Goal: Use online tool/utility: Utilize a website feature to perform a specific function

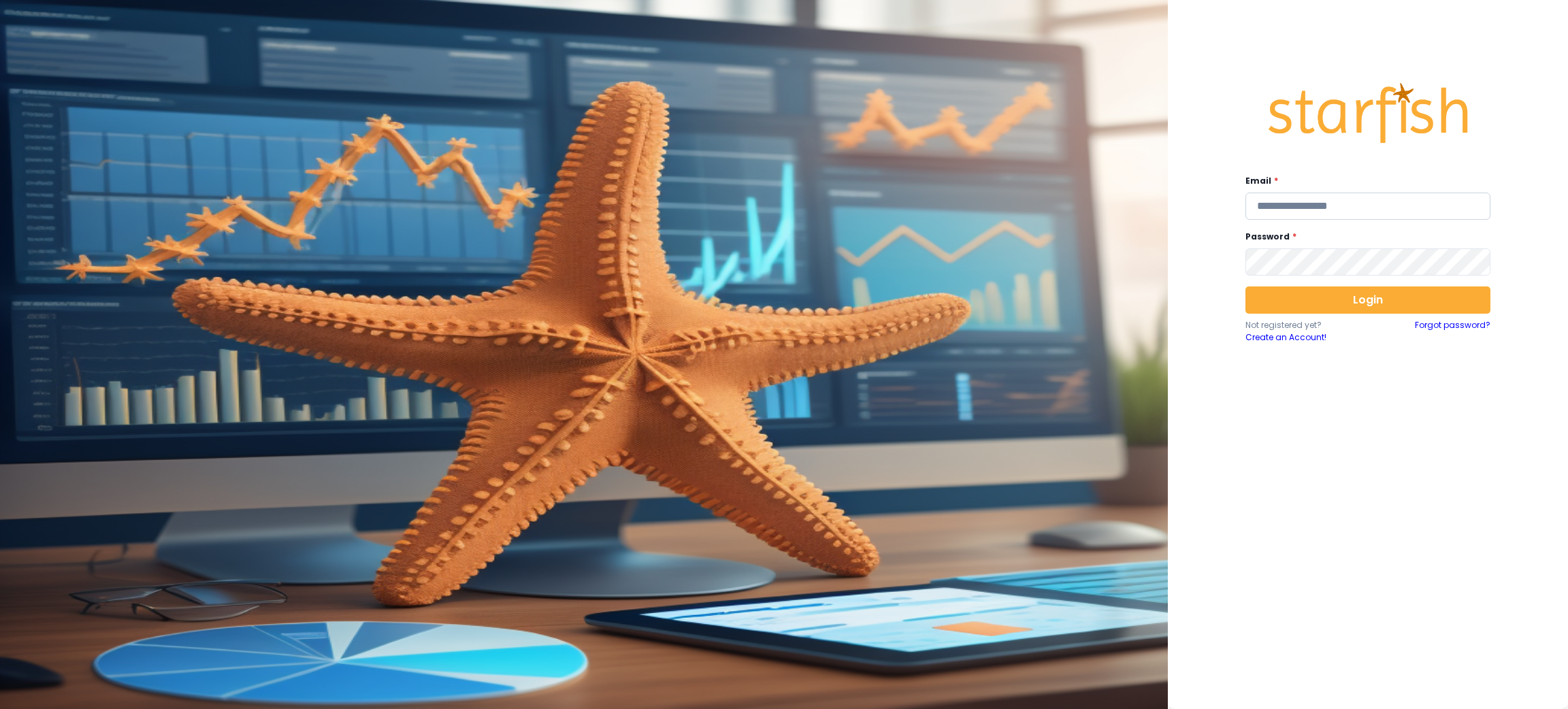
click at [1412, 198] on input "email" at bounding box center [1368, 206] width 245 height 27
type input "**********"
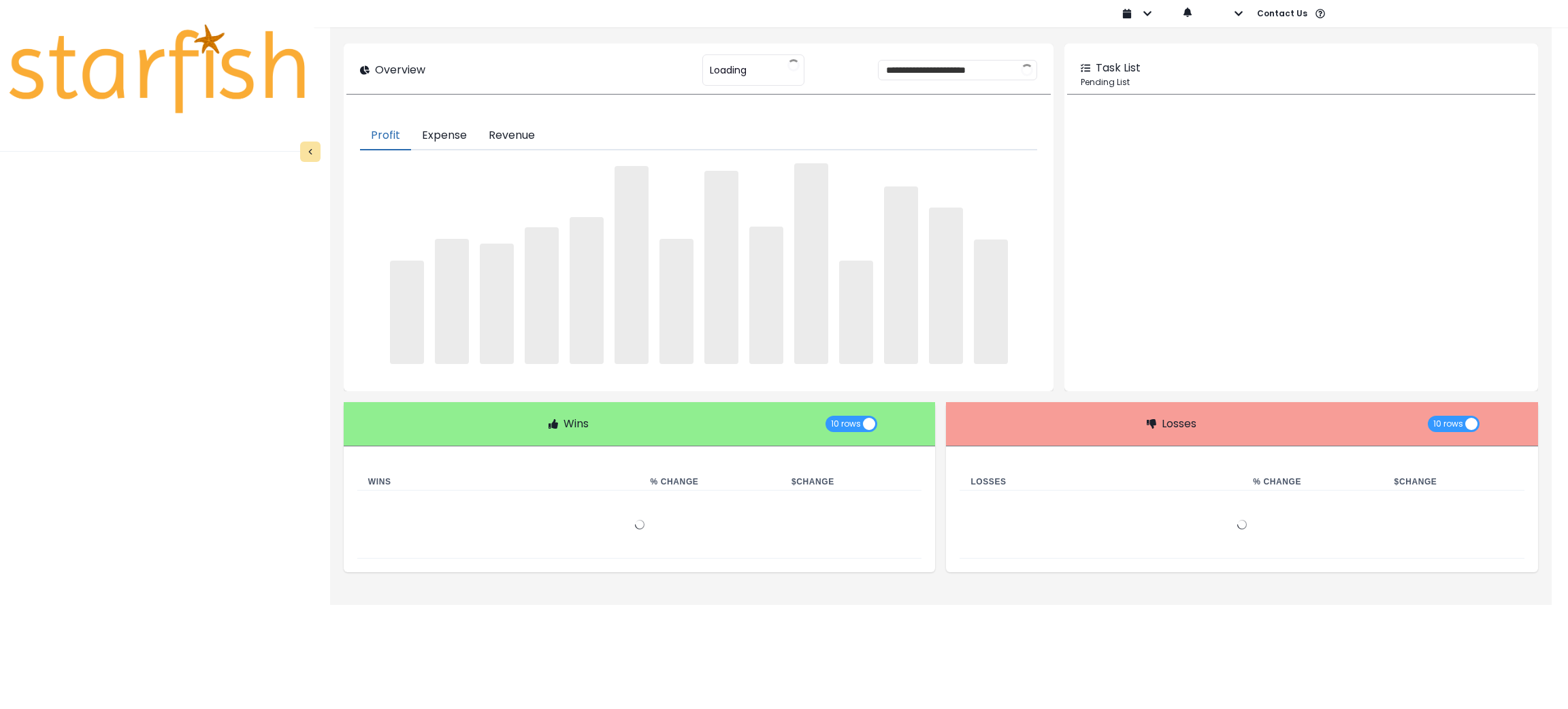
type input "********"
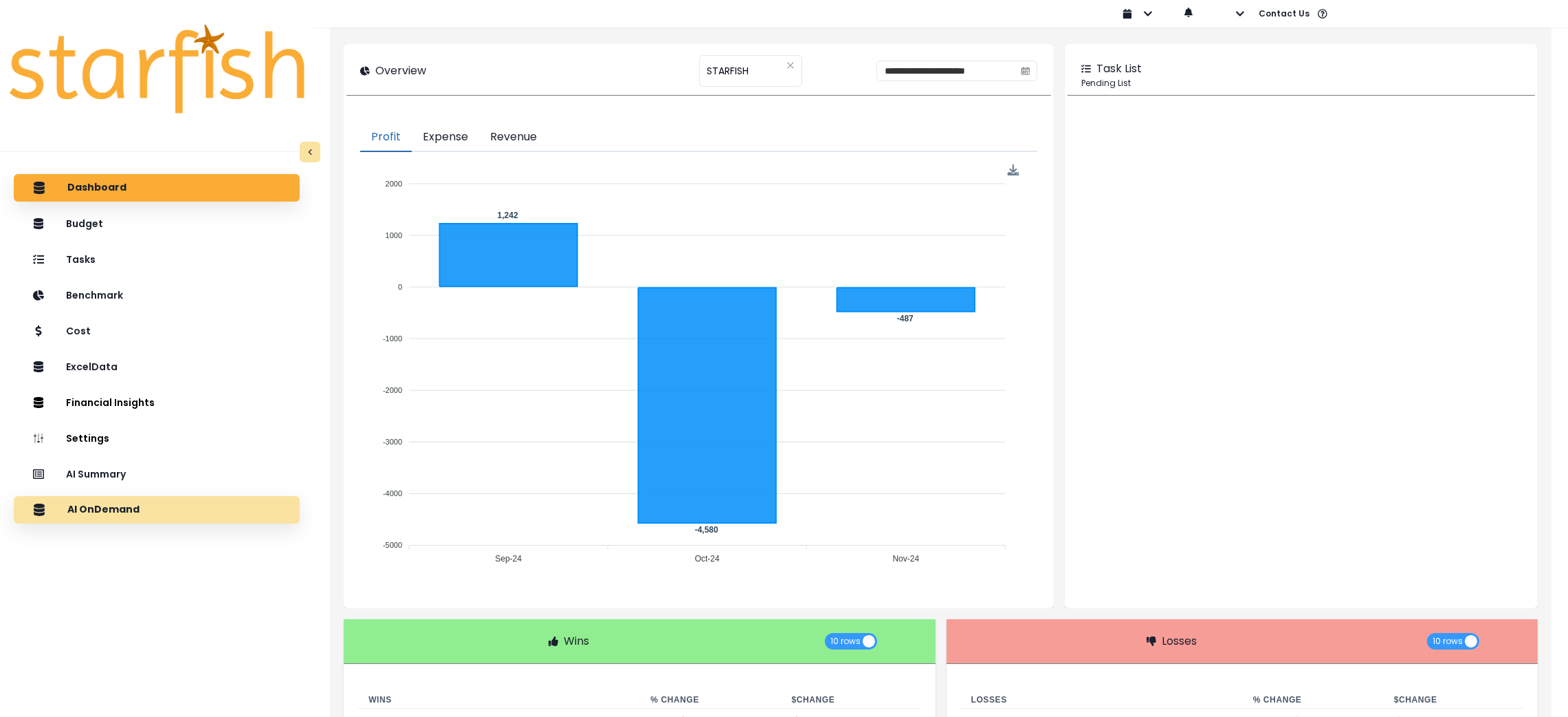
click at [200, 520] on div "AI OnDemand" at bounding box center [157, 510] width 264 height 29
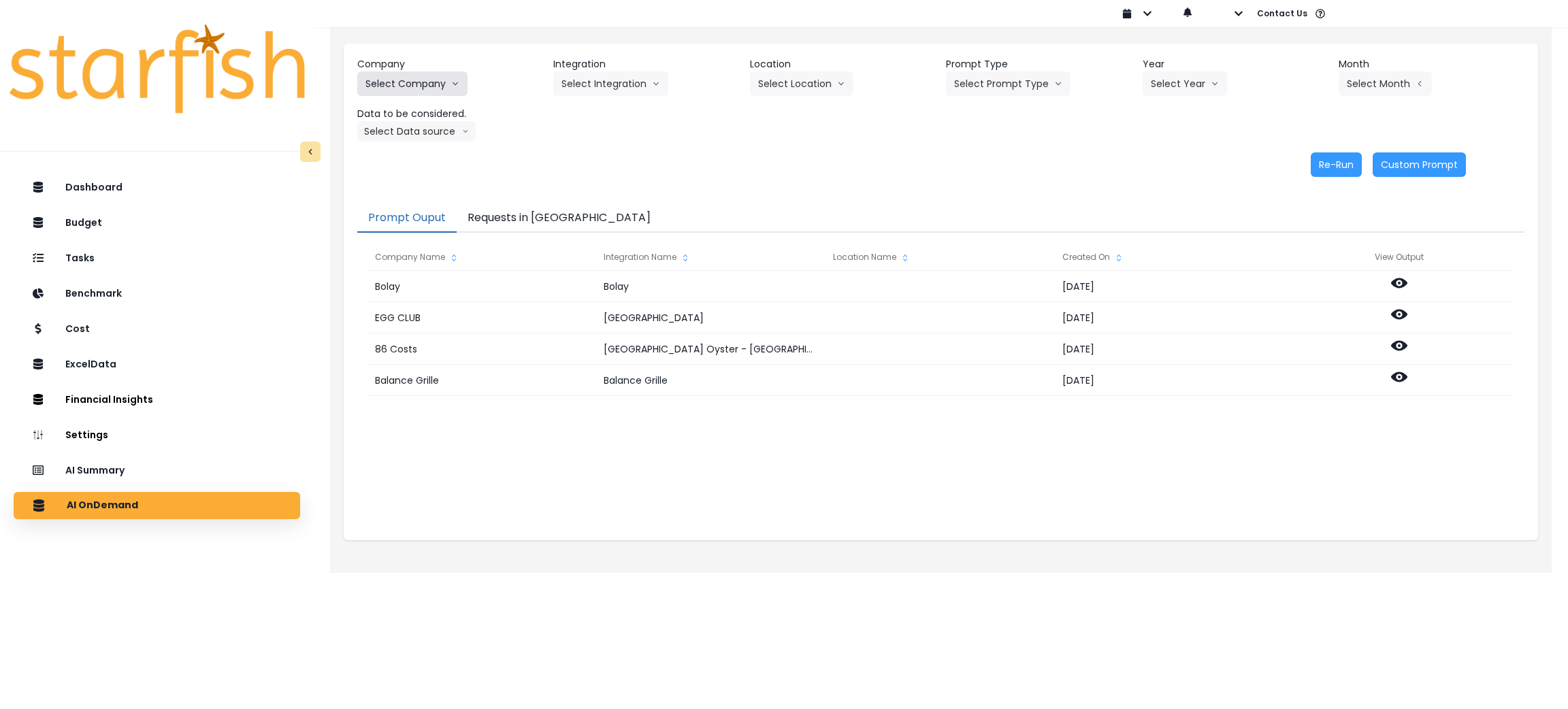
click at [437, 89] on button "Select Company" at bounding box center [412, 84] width 110 height 25
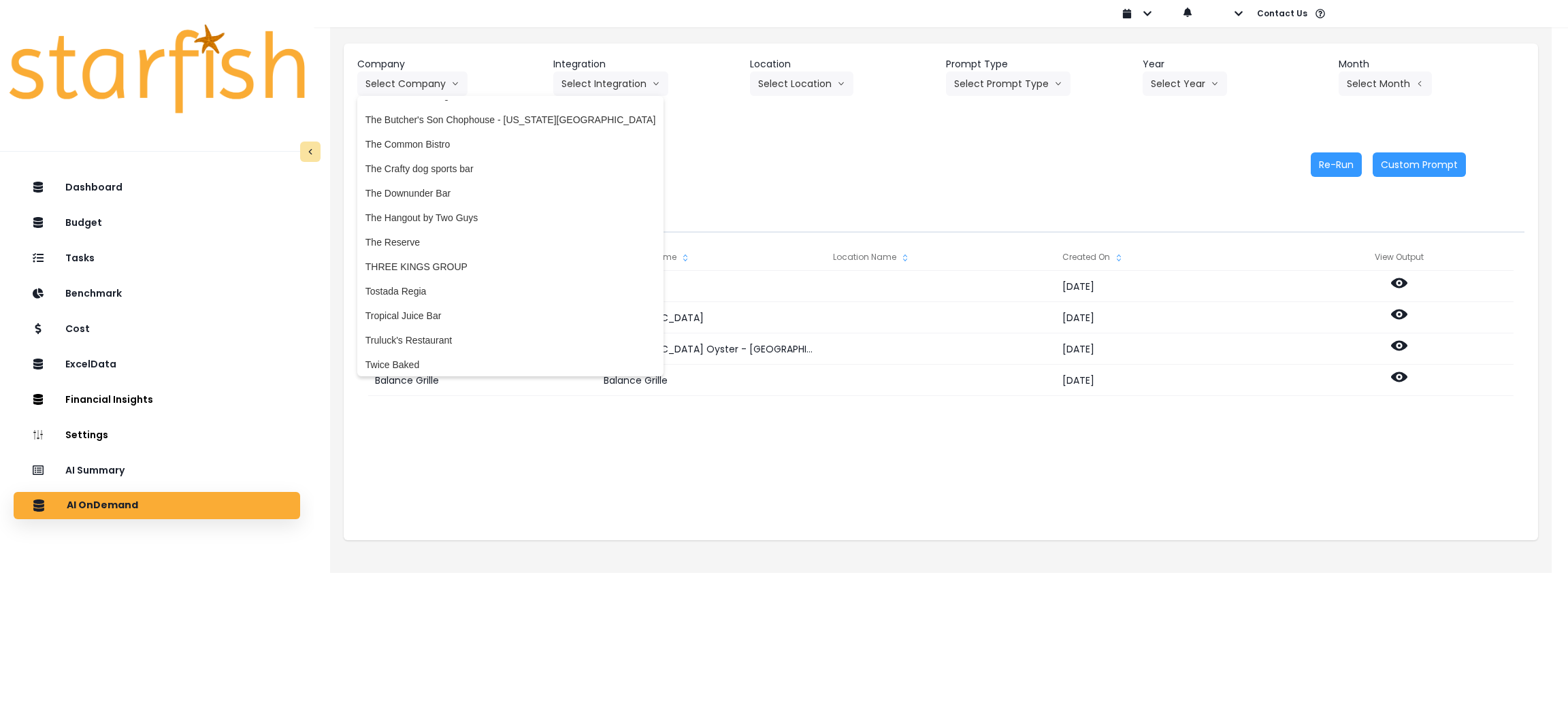
scroll to position [3061, 0]
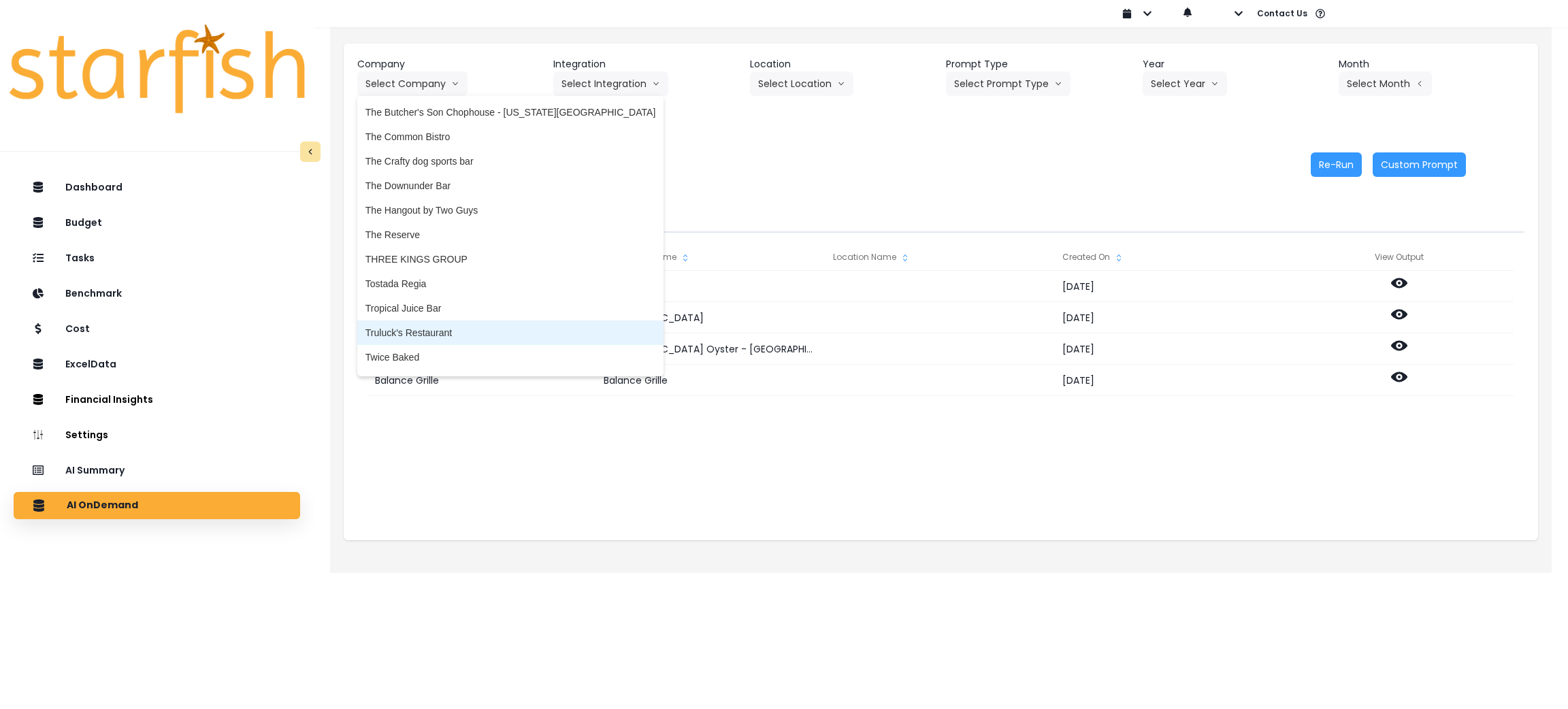
click at [430, 327] on span "Truluck's Restaurant" at bounding box center [510, 333] width 290 height 14
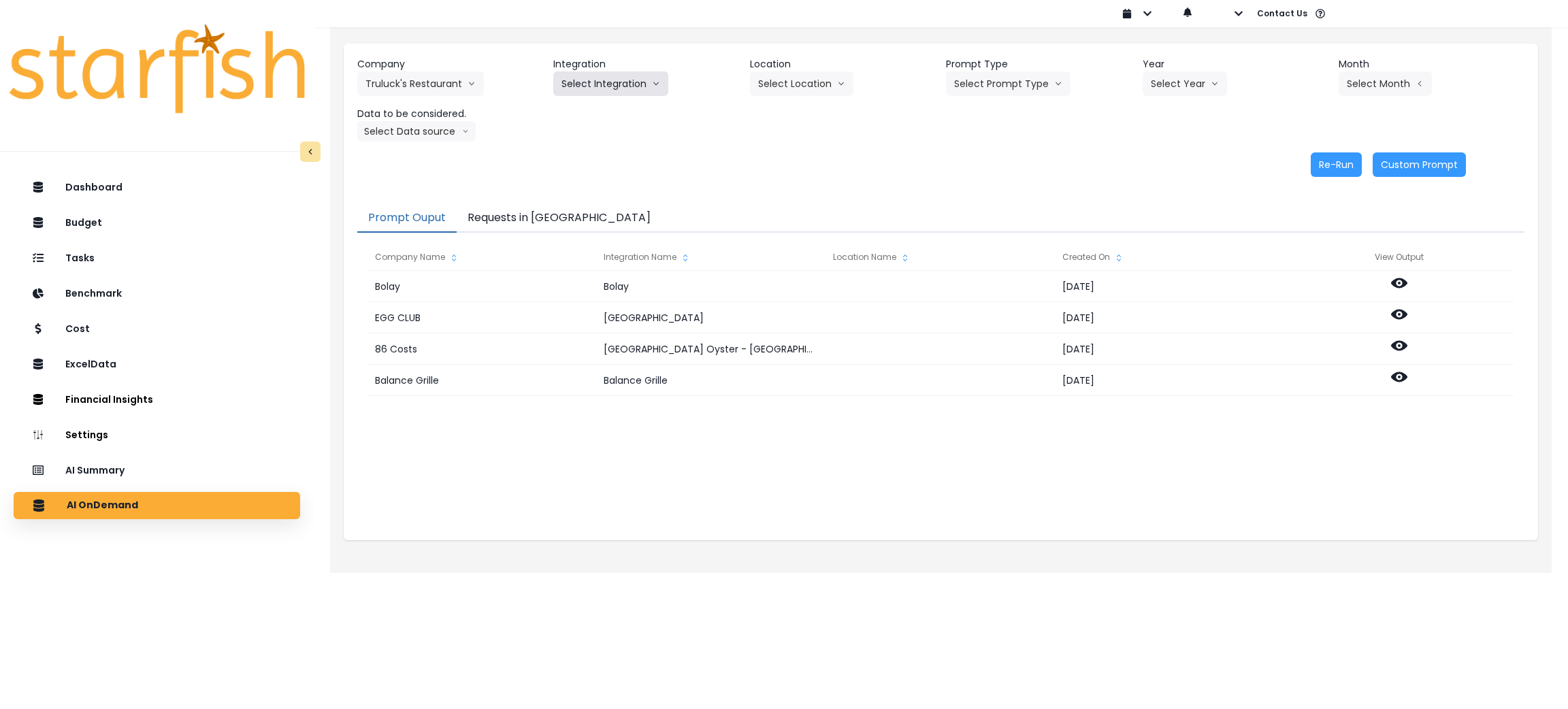
click at [616, 76] on button "Select Integration" at bounding box center [610, 84] width 115 height 25
click at [567, 113] on span "R365" at bounding box center [572, 112] width 22 height 14
click at [1043, 75] on button "Select Prompt Type" at bounding box center [1008, 84] width 125 height 25
click at [995, 184] on span "Monthly Summary" at bounding box center [992, 185] width 77 height 14
click at [1181, 74] on button "Select Year" at bounding box center [1184, 84] width 84 height 25
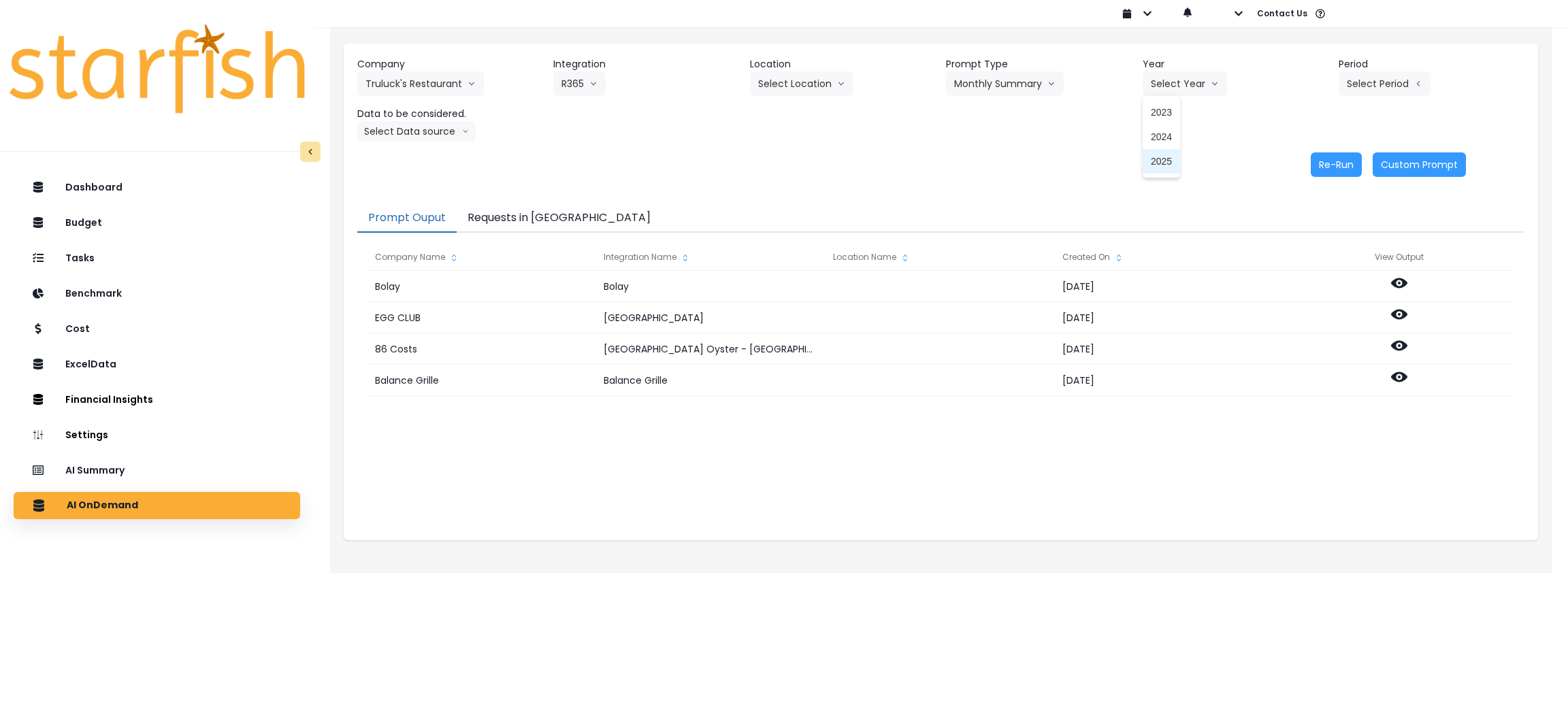
click at [1163, 161] on span "2025" at bounding box center [1161, 161] width 21 height 14
click at [1381, 82] on button "Select Period" at bounding box center [1384, 84] width 92 height 25
click at [1385, 80] on button "Select Period" at bounding box center [1384, 84] width 92 height 25
click at [1314, 257] on span "P8" at bounding box center [1323, 259] width 17 height 14
click at [398, 129] on button "Select Data source" at bounding box center [416, 131] width 118 height 20
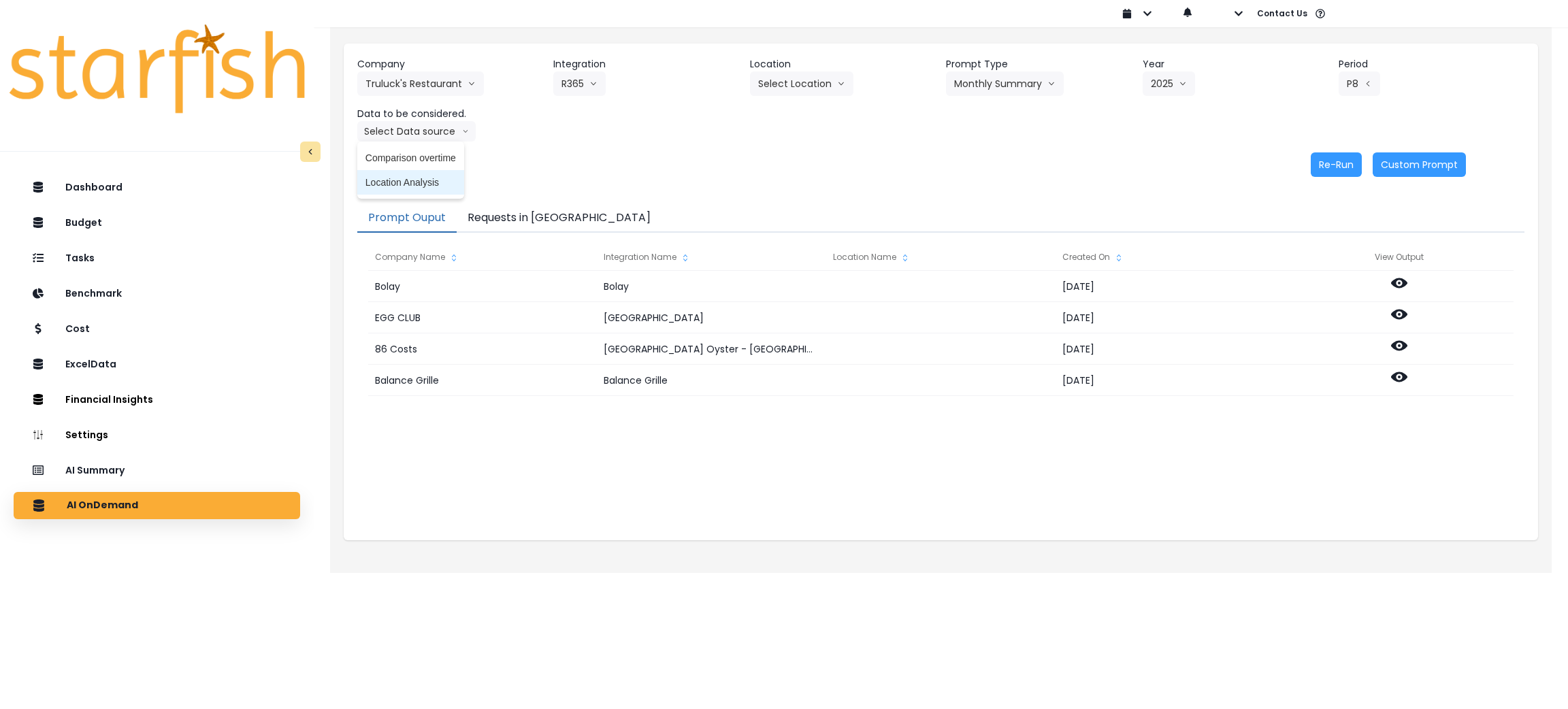
click at [411, 182] on span "Location Analysis" at bounding box center [410, 182] width 90 height 14
click at [1342, 165] on button "Re-Run" at bounding box center [1336, 164] width 51 height 25
click at [506, 223] on button "Requests in [GEOGRAPHIC_DATA]" at bounding box center [559, 219] width 205 height 29
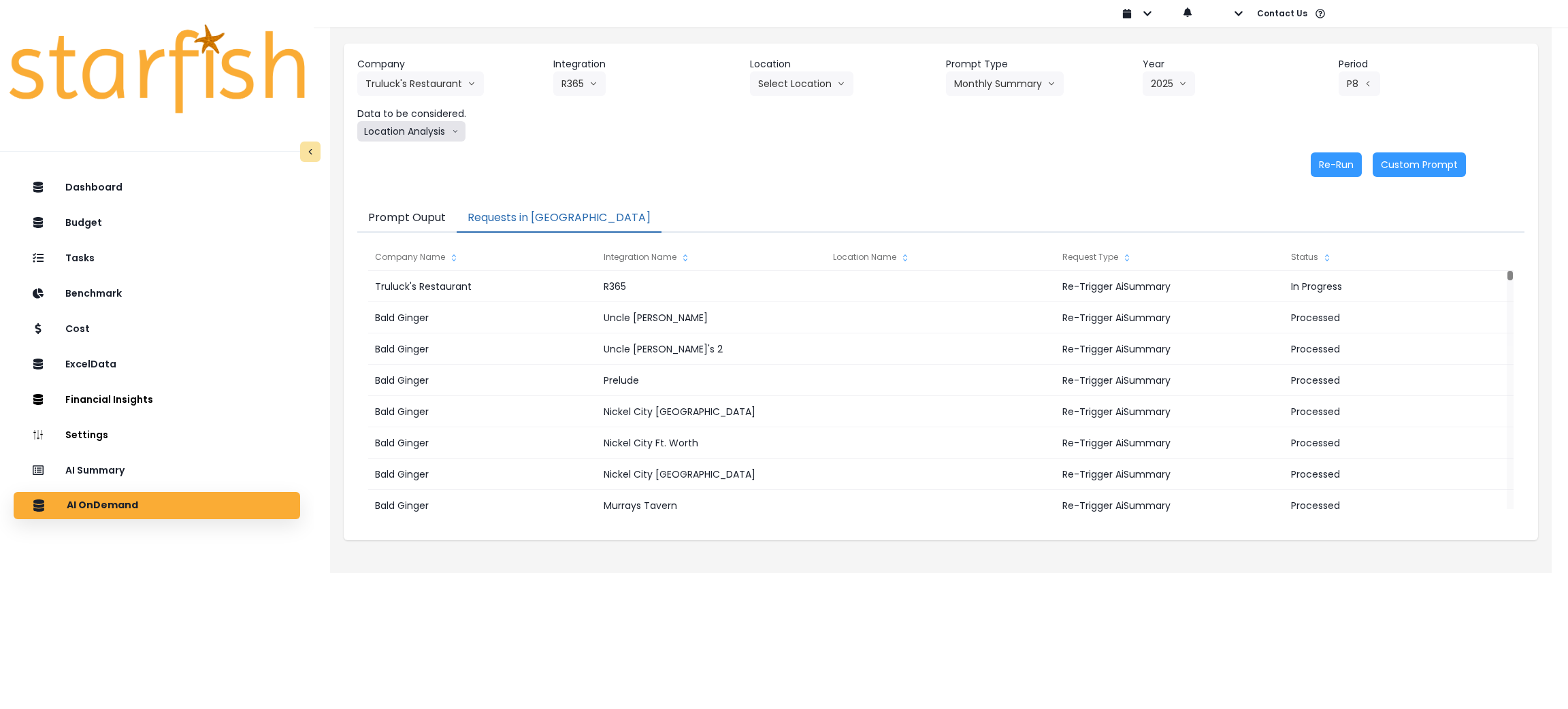
click at [406, 133] on button "Location Analysis" at bounding box center [411, 131] width 108 height 20
click at [406, 154] on span "Comparison overtime" at bounding box center [410, 157] width 90 height 14
click at [1336, 167] on button "Re-Run" at bounding box center [1336, 164] width 51 height 25
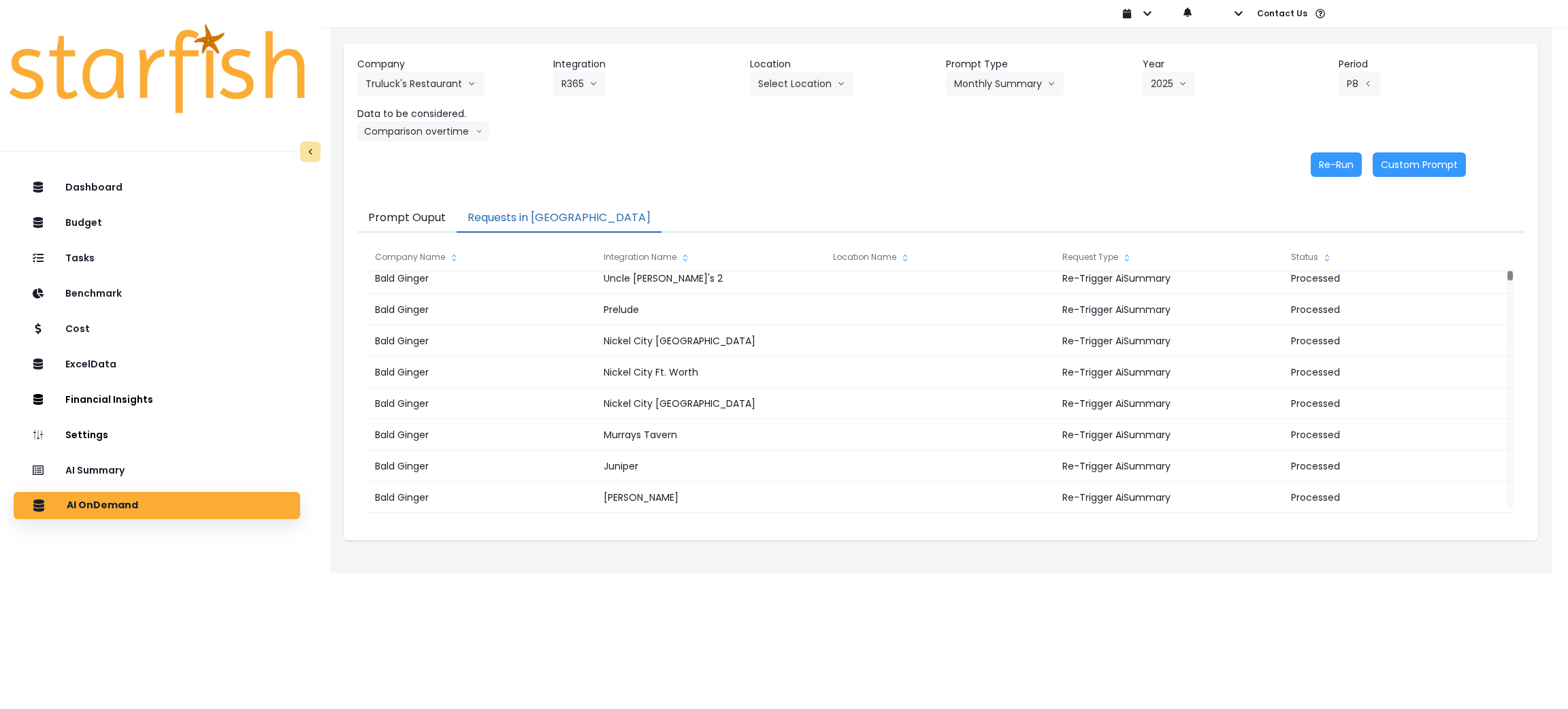
click at [929, 171] on div "Re-Run Custom Prompt" at bounding box center [911, 164] width 1108 height 25
